Goal: Transaction & Acquisition: Book appointment/travel/reservation

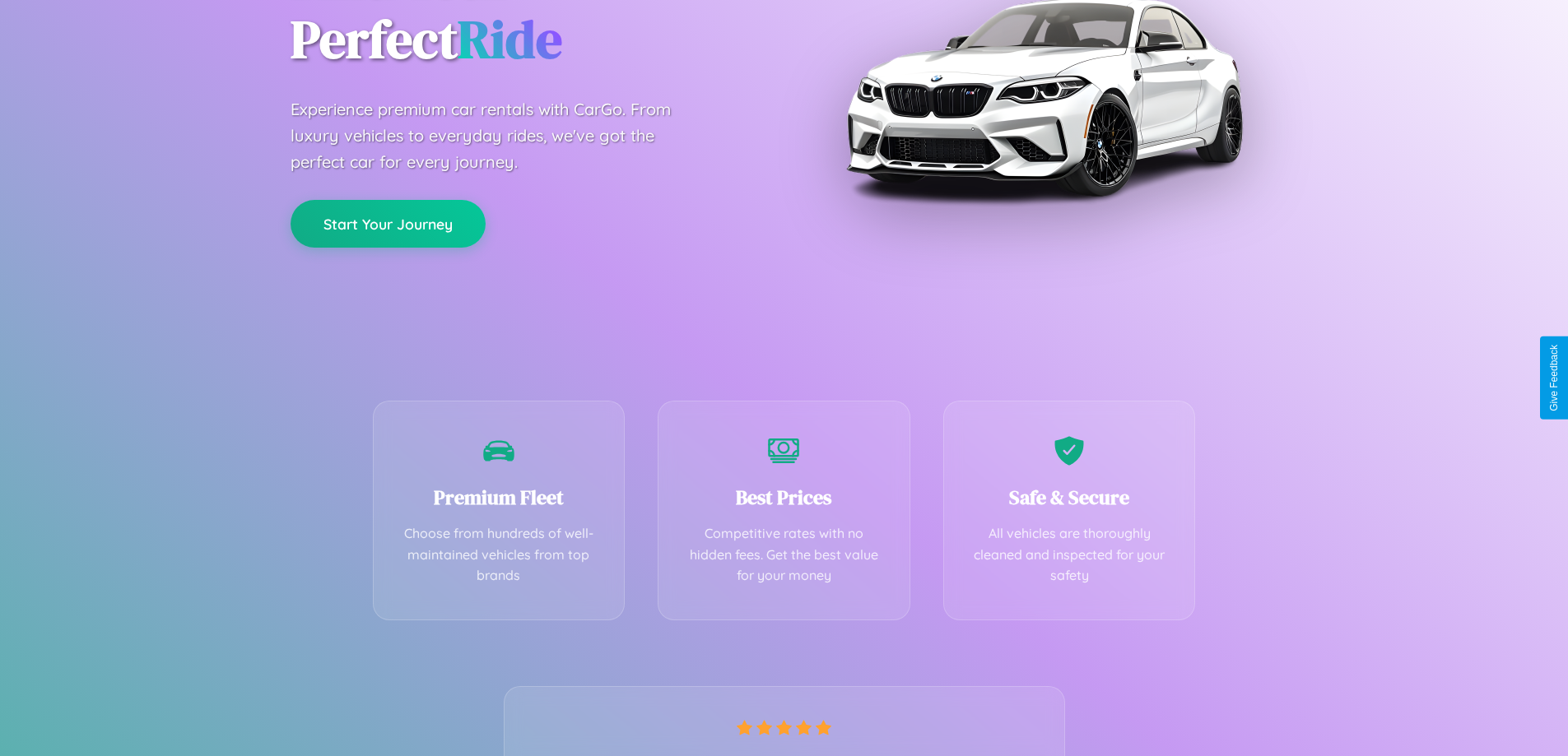
scroll to position [324, 0]
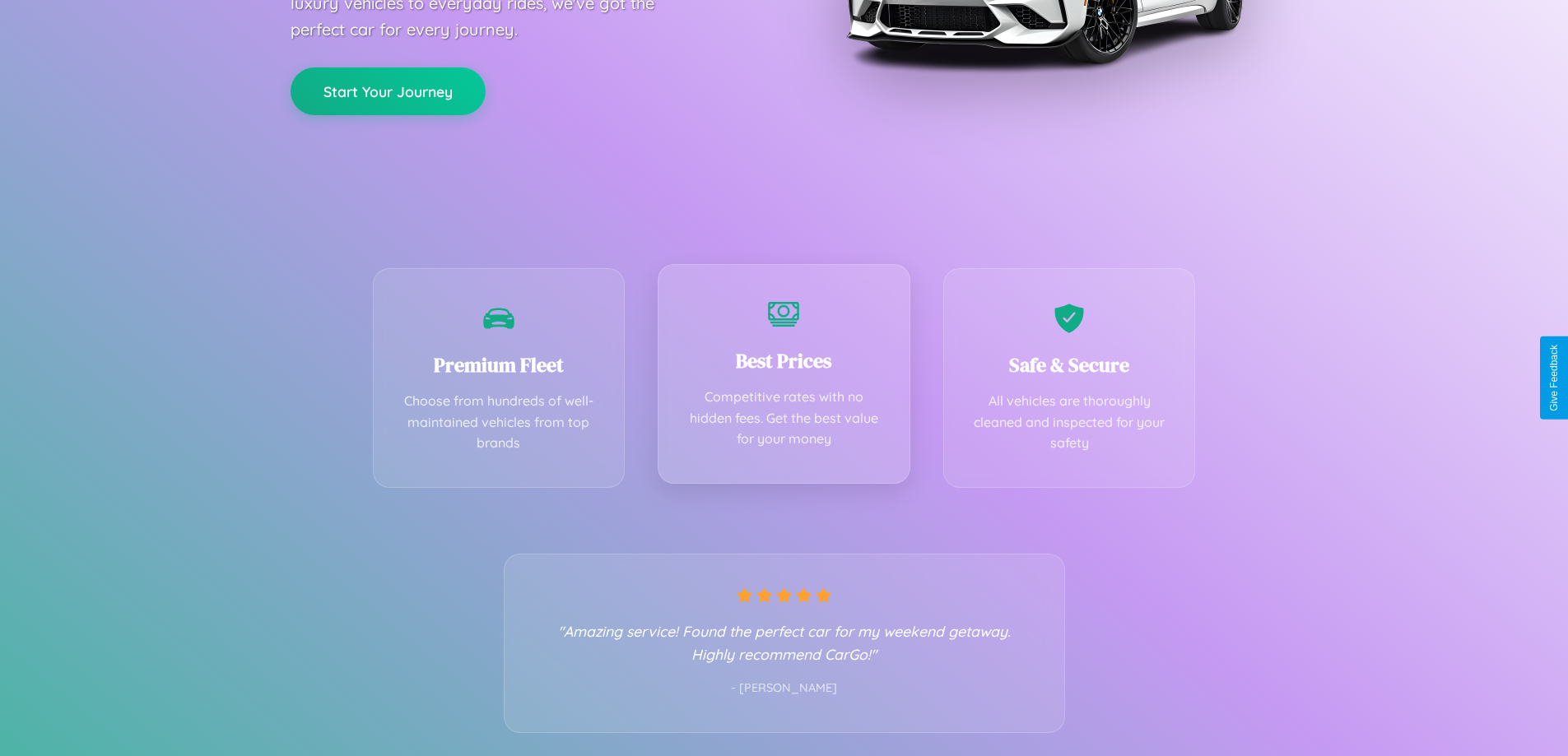
click at [784, 378] on div "Best Prices Competitive rates with no hidden fees. Get the best value for your …" at bounding box center [784, 374] width 253 height 220
click at [388, 90] on button "Start Your Journey" at bounding box center [388, 90] width 195 height 48
click at [388, 89] on button "Start Your Journey" at bounding box center [388, 90] width 195 height 48
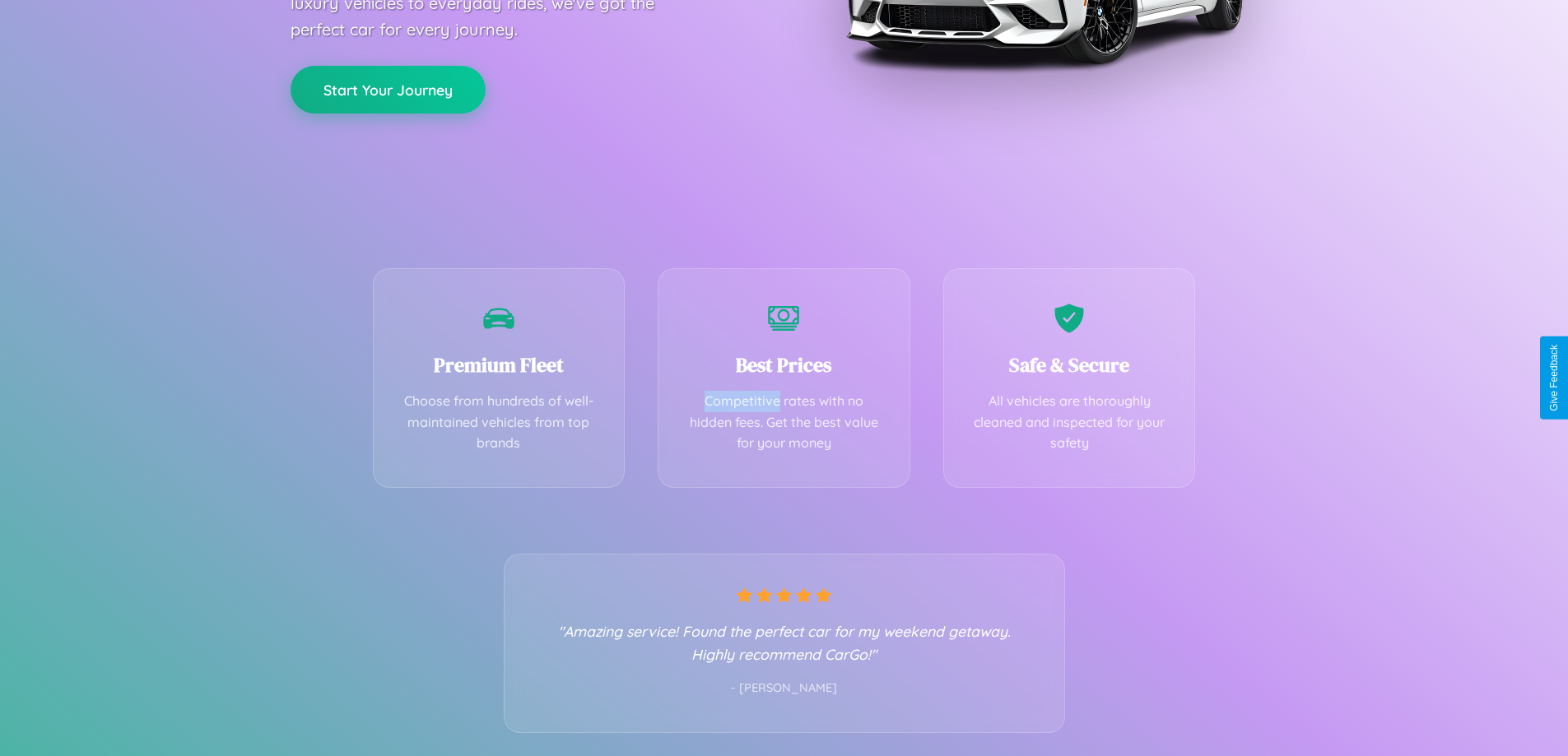
click at [388, 89] on button "Start Your Journey" at bounding box center [388, 90] width 195 height 48
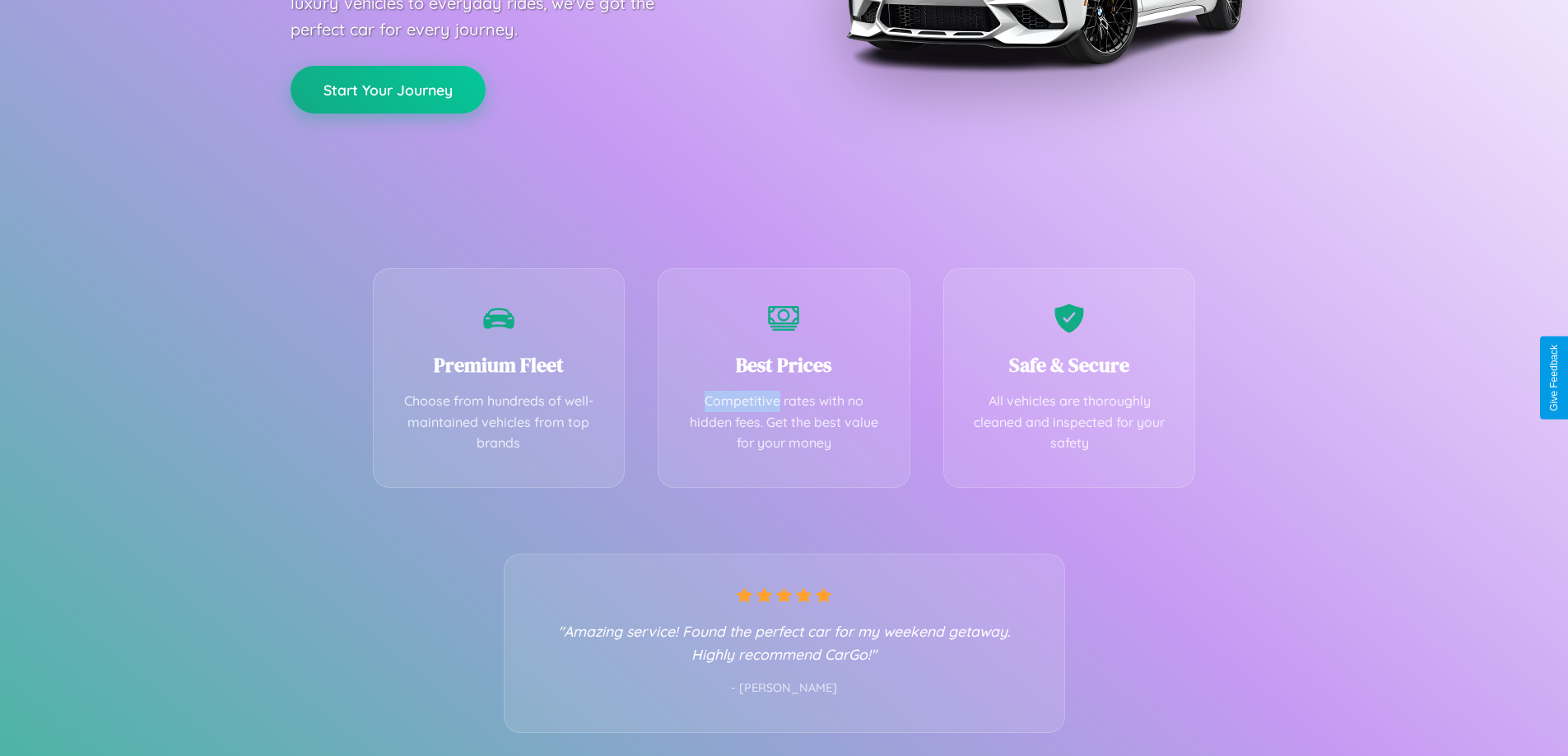
click at [388, 89] on button "Start Your Journey" at bounding box center [388, 90] width 195 height 48
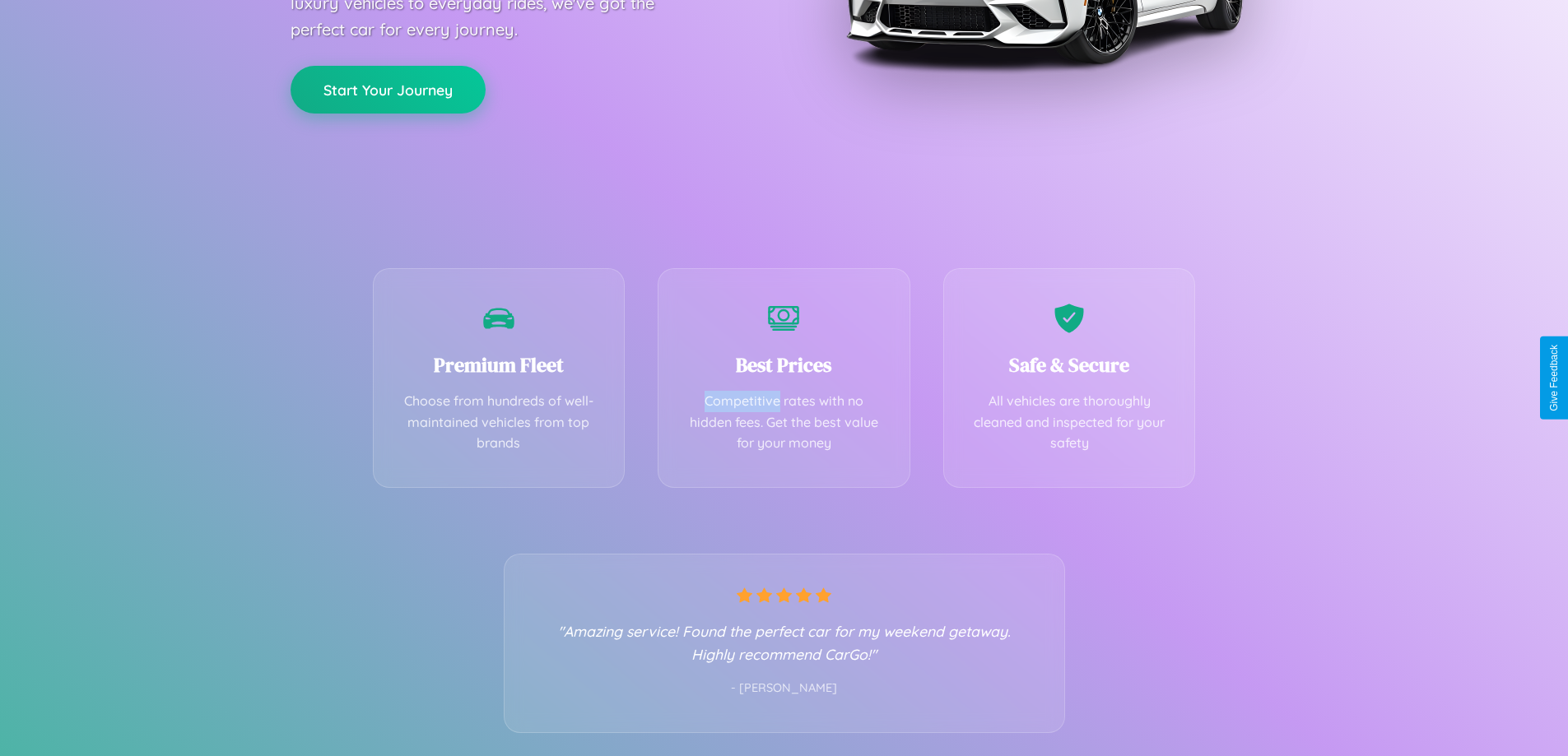
click at [388, 89] on button "Start Your Journey" at bounding box center [388, 90] width 195 height 48
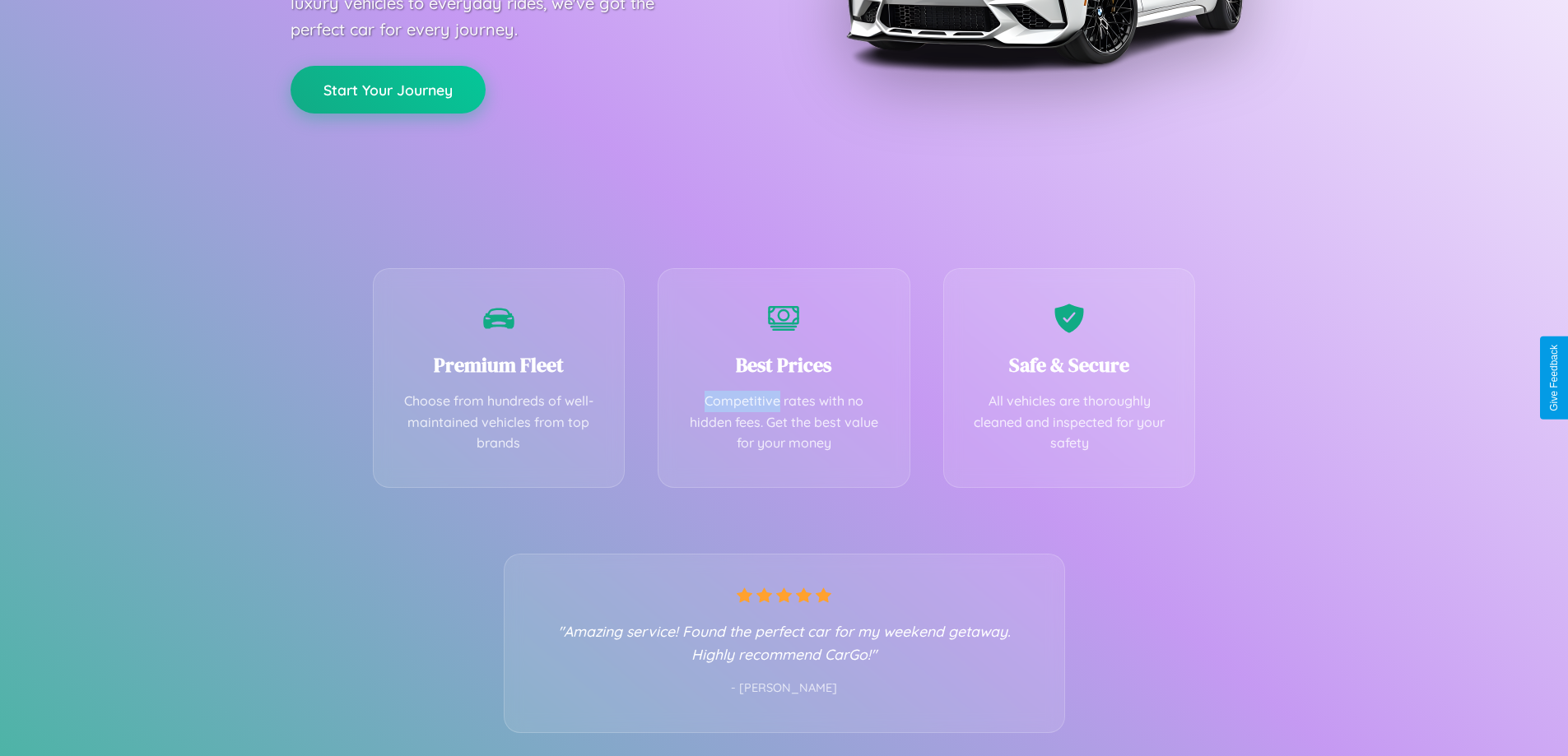
click at [388, 89] on button "Start Your Journey" at bounding box center [388, 90] width 195 height 48
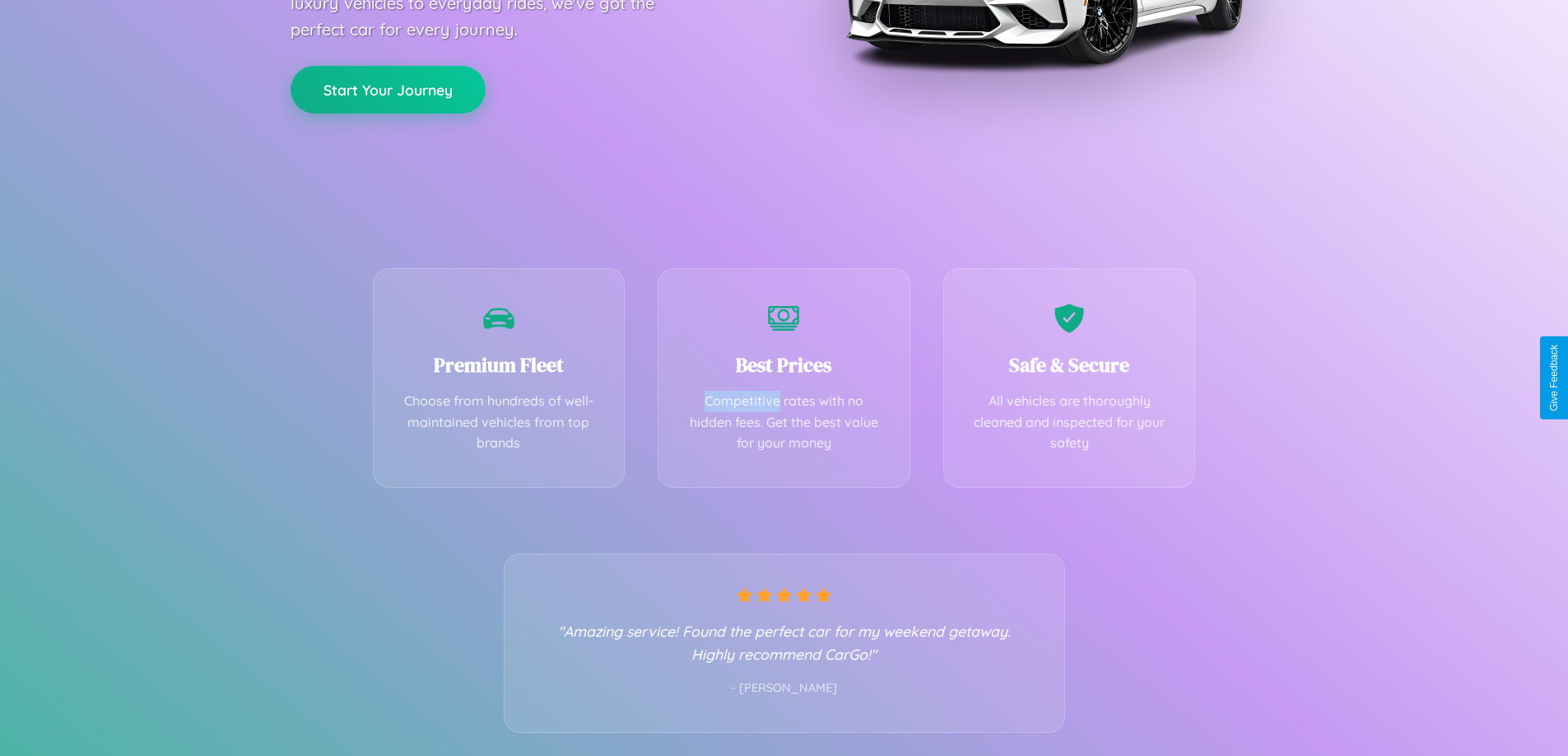
click at [388, 89] on button "Start Your Journey" at bounding box center [388, 90] width 195 height 48
